Goal: Check status: Check status

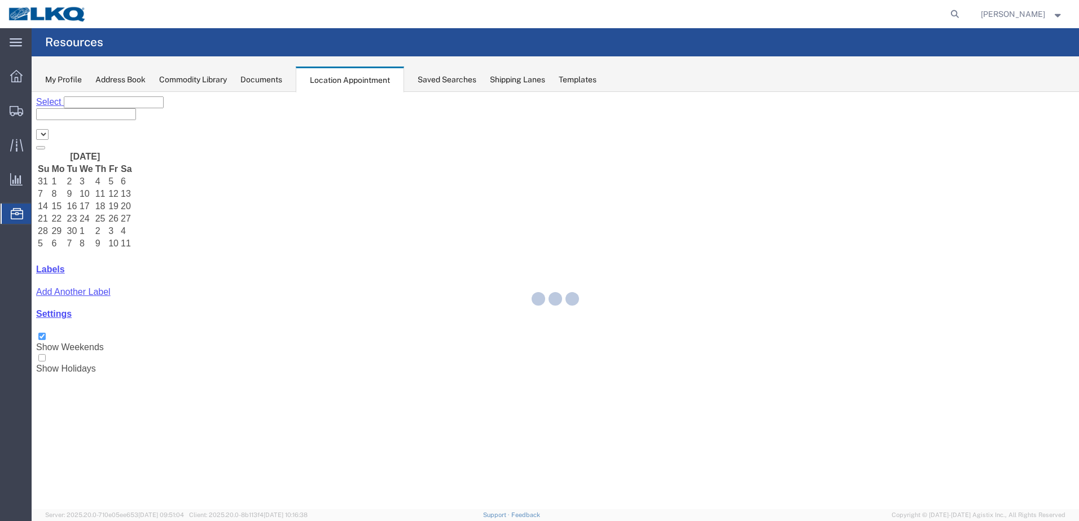
select select "28018"
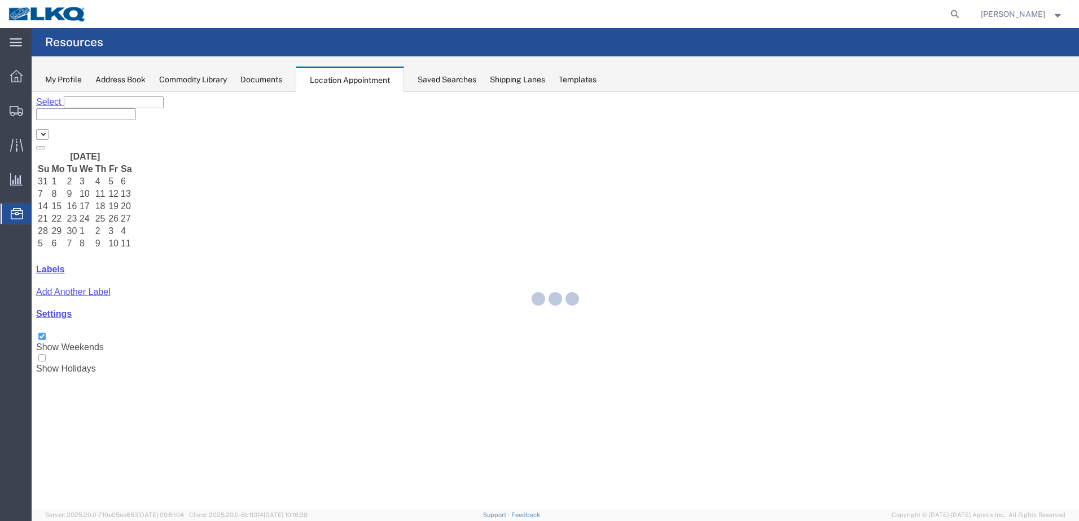
select select "28018"
